Goal: Information Seeking & Learning: Learn about a topic

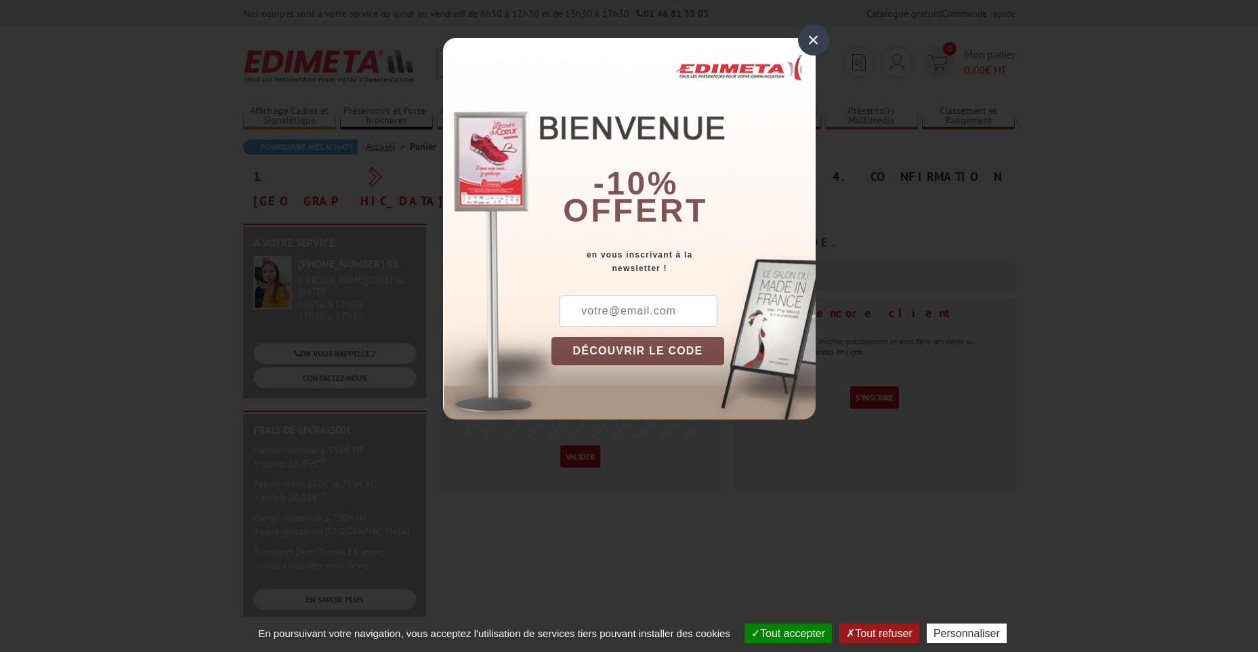
click at [818, 37] on div "×" at bounding box center [813, 39] width 31 height 31
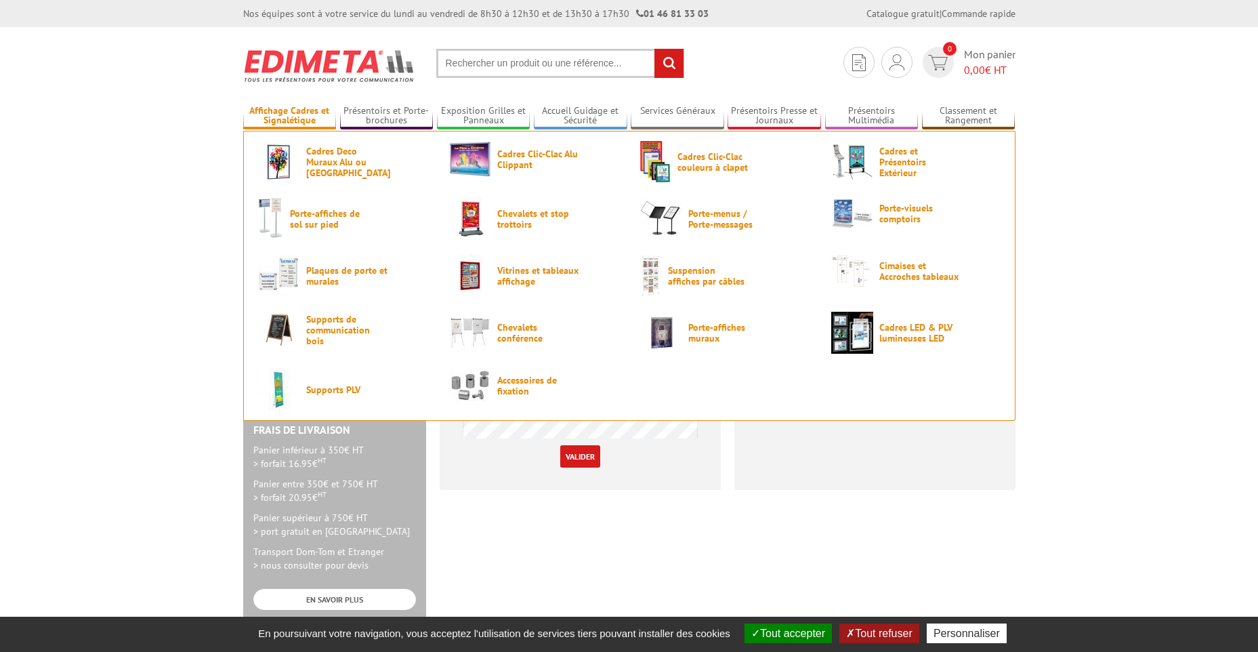
click at [301, 108] on link "Affichage Cadres et Signalétique" at bounding box center [289, 116] width 93 height 22
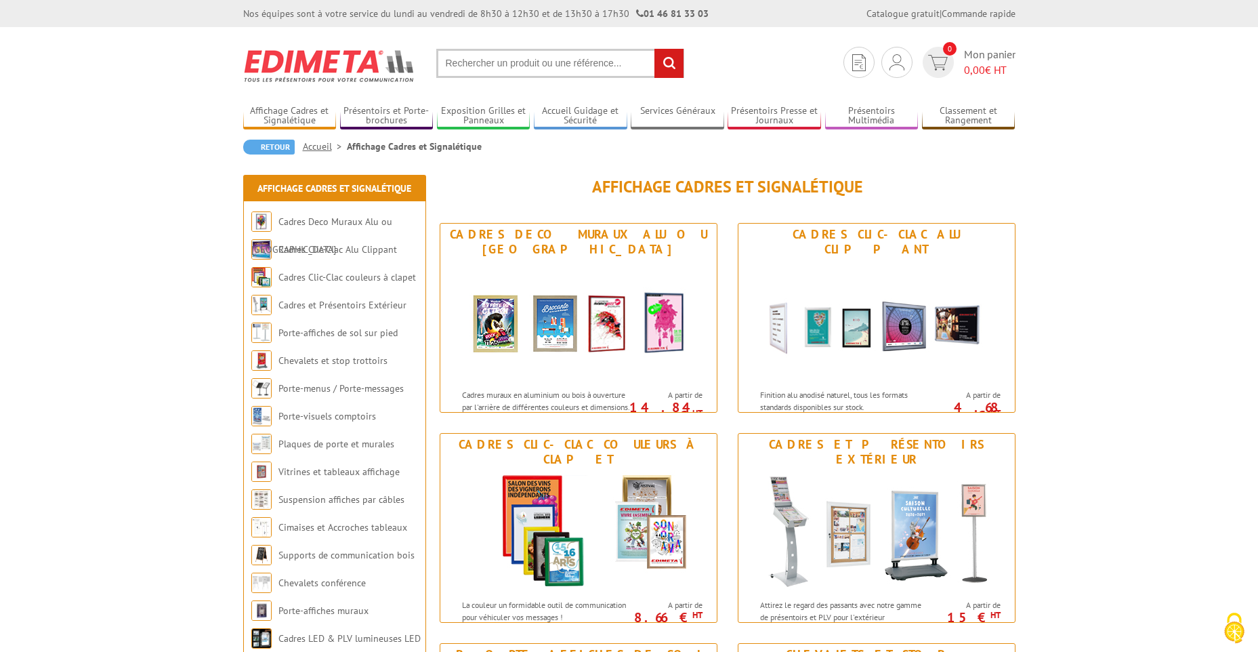
click at [544, 66] on input "text" at bounding box center [560, 63] width 248 height 29
type input "porte-affiche suspendu"
click at [654, 49] on input "rechercher" at bounding box center [668, 63] width 29 height 29
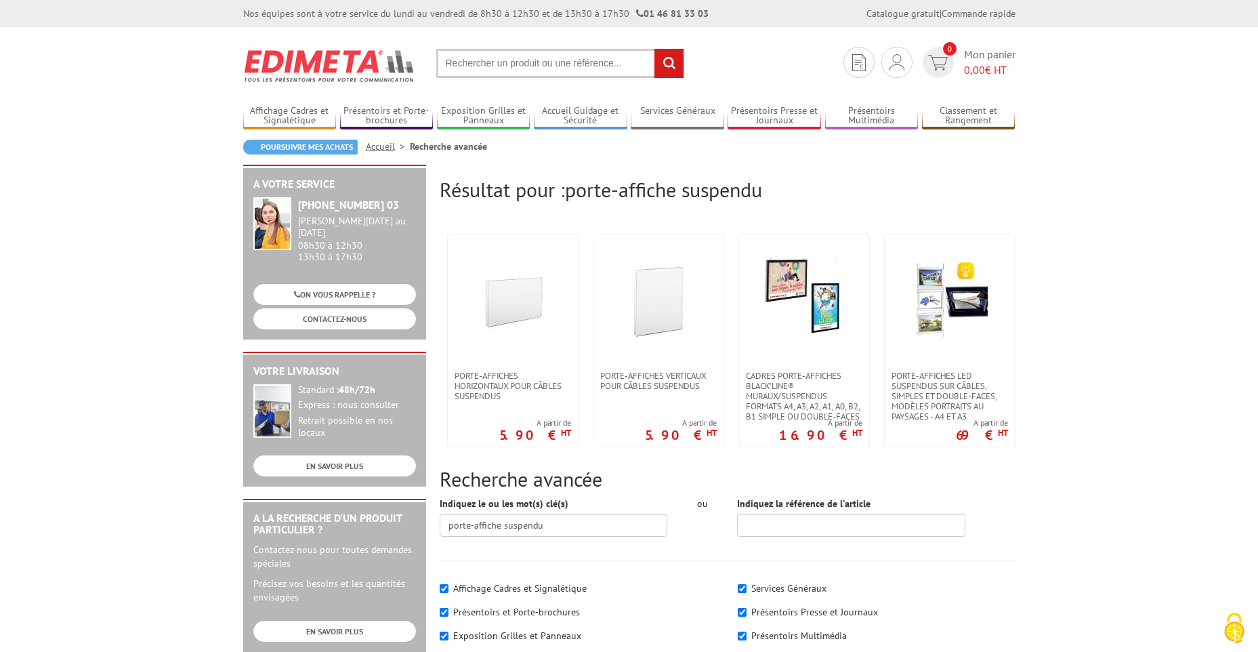
click at [539, 66] on input "text" at bounding box center [560, 63] width 248 height 29
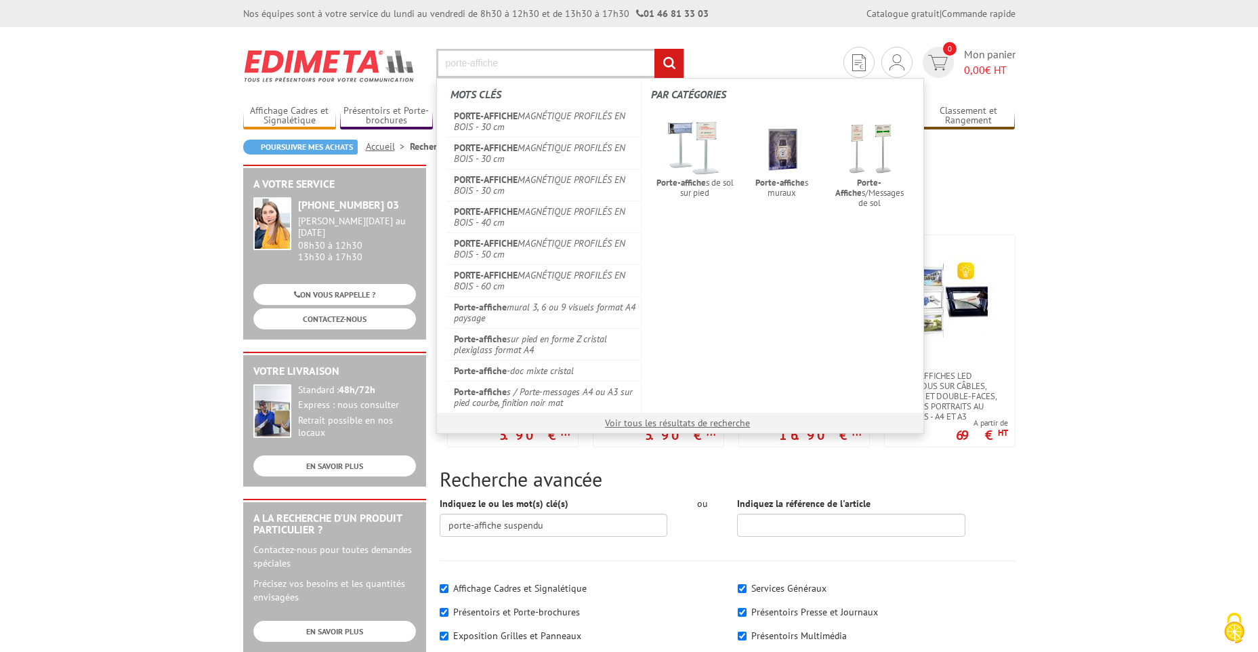
type input "porte-affiche"
click at [654, 49] on input "rechercher" at bounding box center [668, 63] width 29 height 29
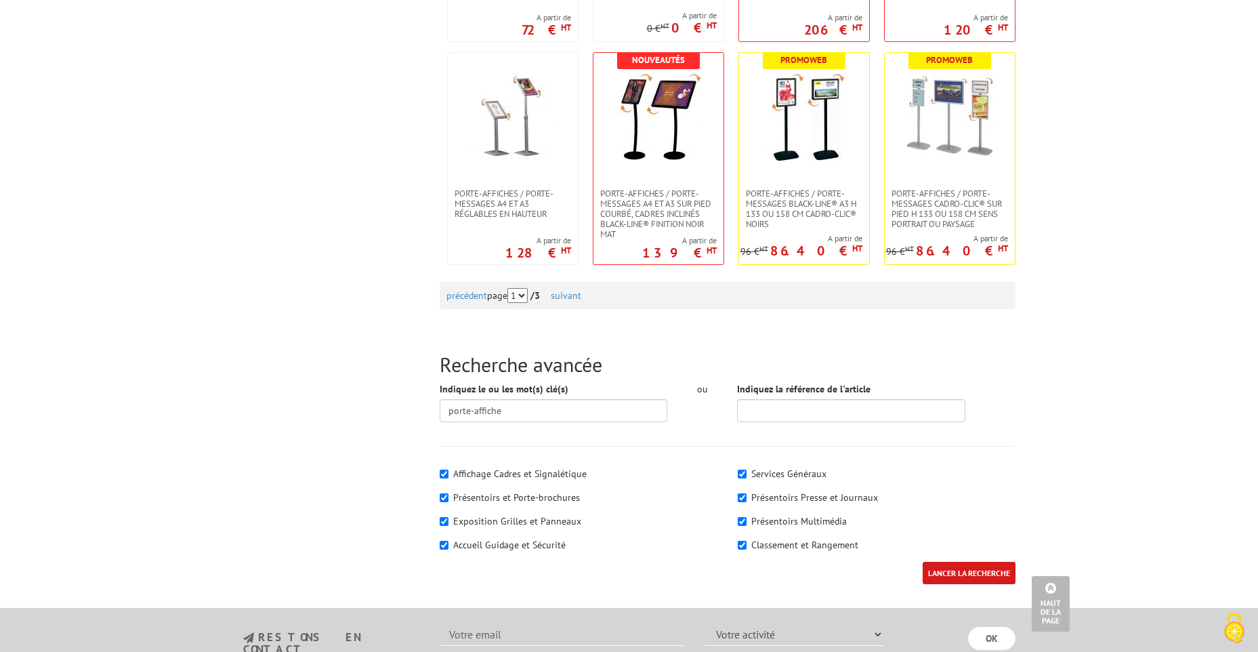
scroll to position [1355, 0]
click at [581, 297] on link "suivant" at bounding box center [566, 295] width 30 height 12
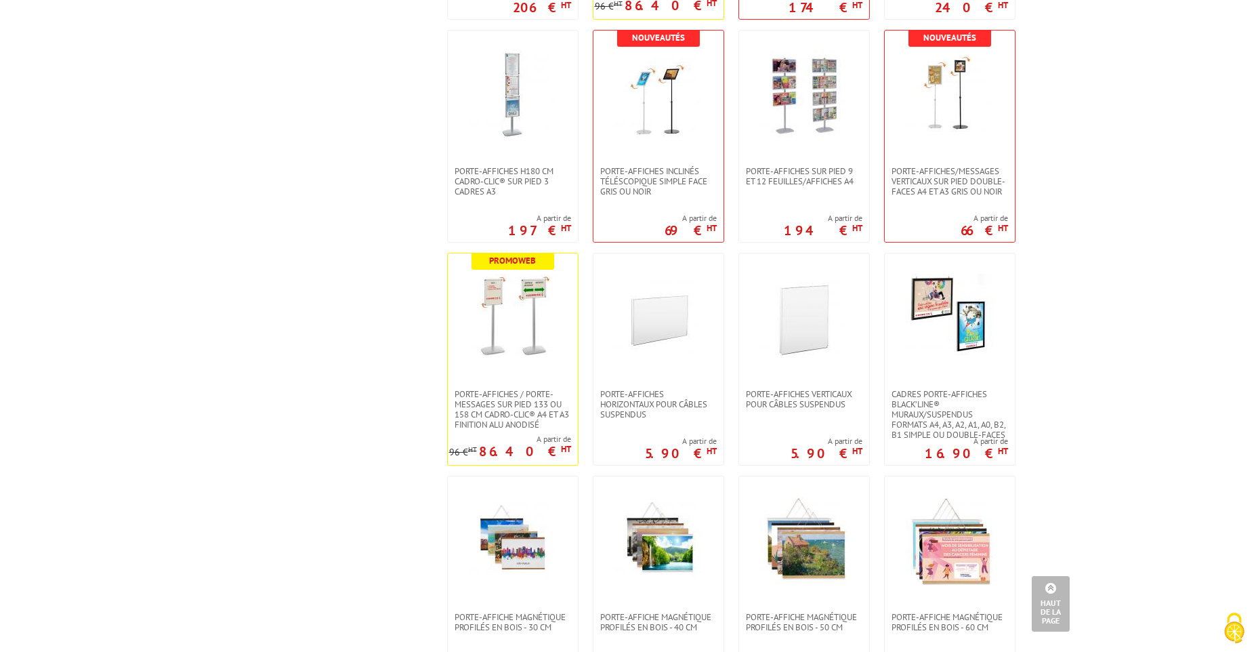
scroll to position [948, 0]
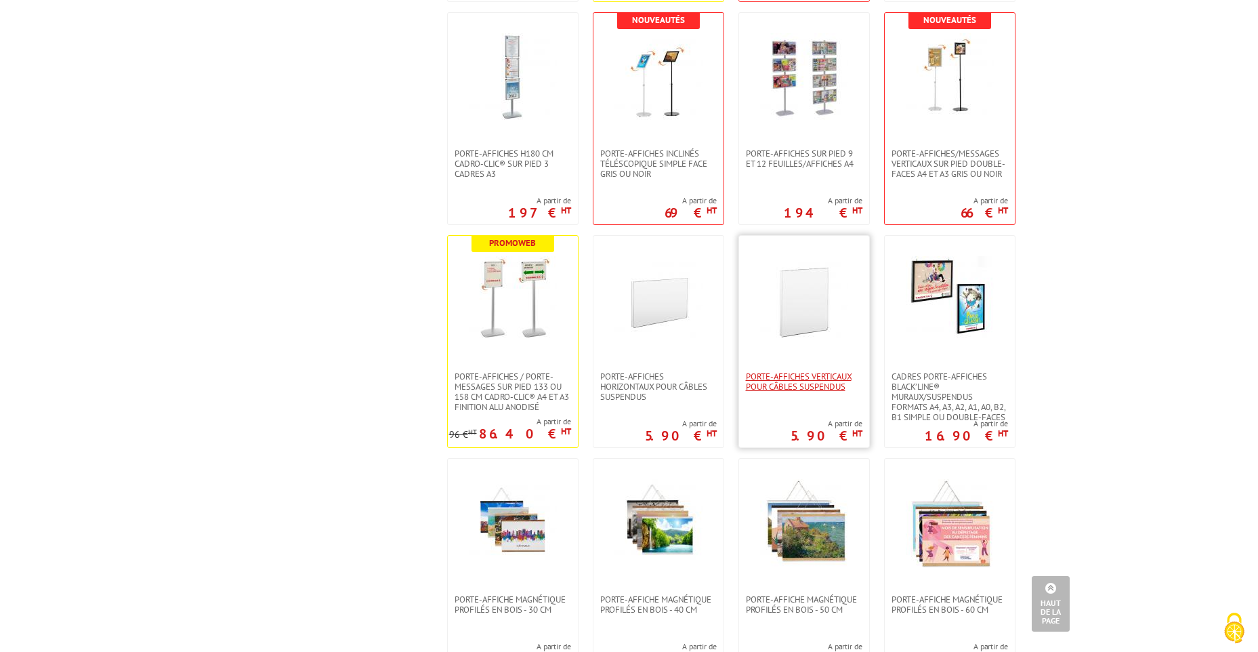
click at [818, 385] on span "Porte-affiches verticaux pour câbles suspendus" at bounding box center [804, 381] width 117 height 20
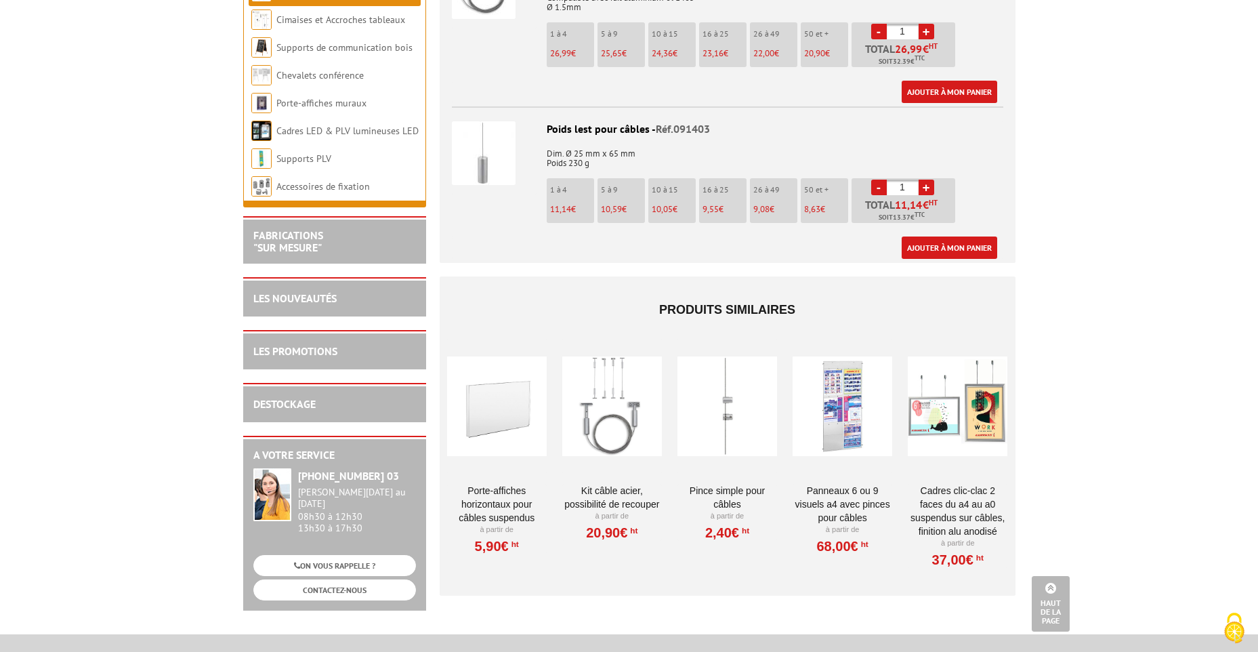
scroll to position [1694, 0]
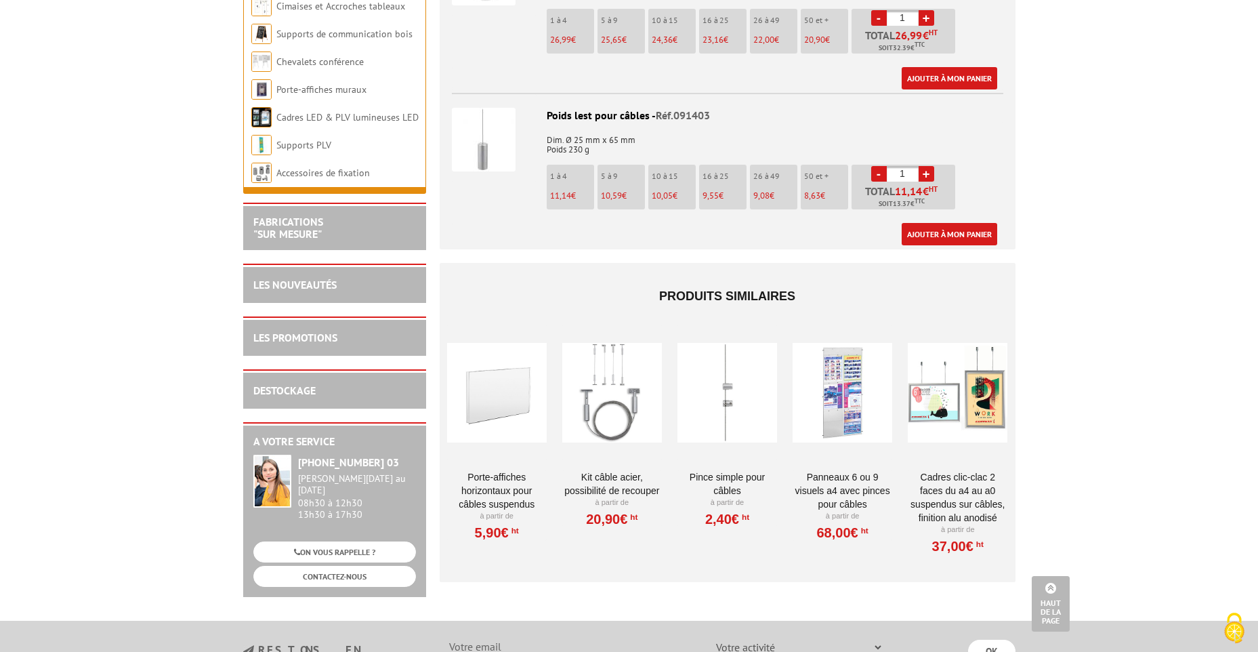
click at [627, 396] on div at bounding box center [612, 392] width 100 height 135
